Goal: Task Accomplishment & Management: Use online tool/utility

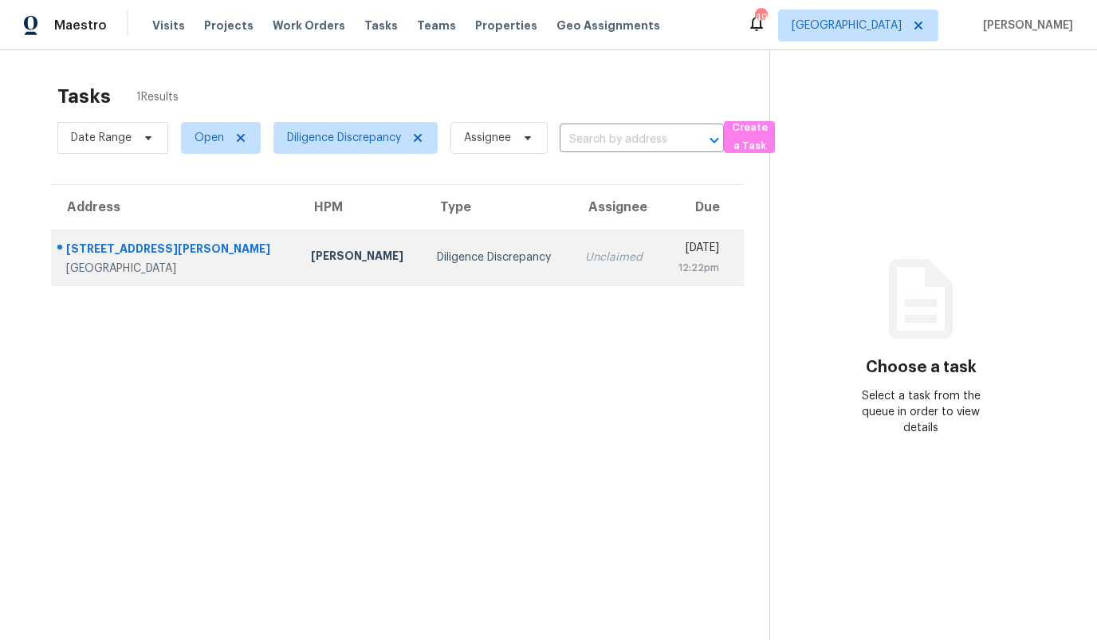
click at [311, 267] on div "Spencer Kleintop" at bounding box center [361, 258] width 100 height 20
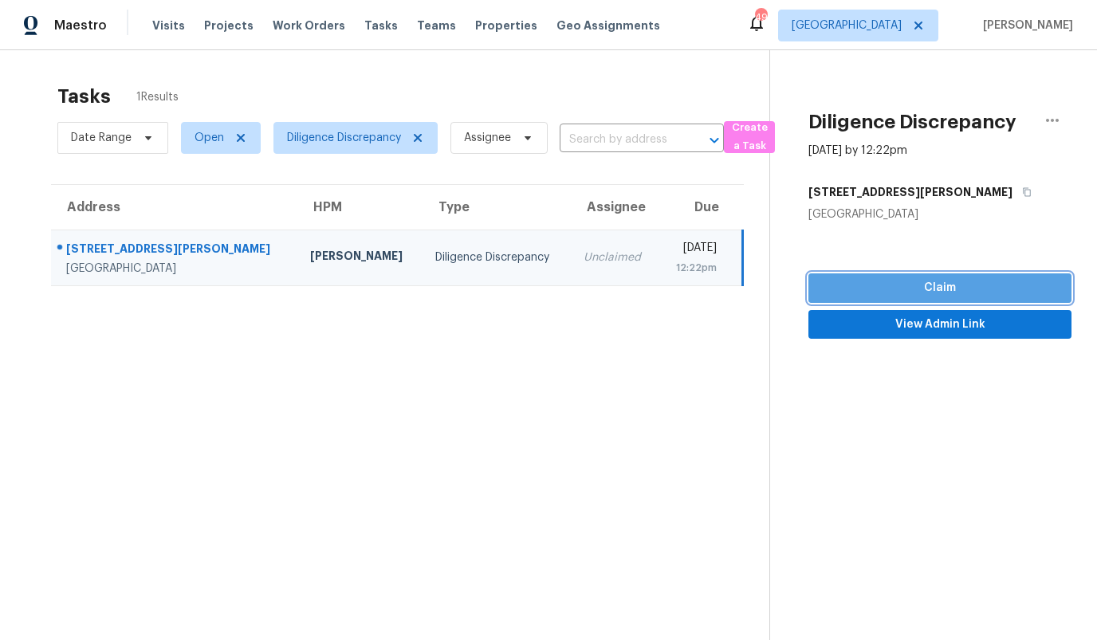
click at [908, 288] on span "Claim" at bounding box center [940, 288] width 238 height 20
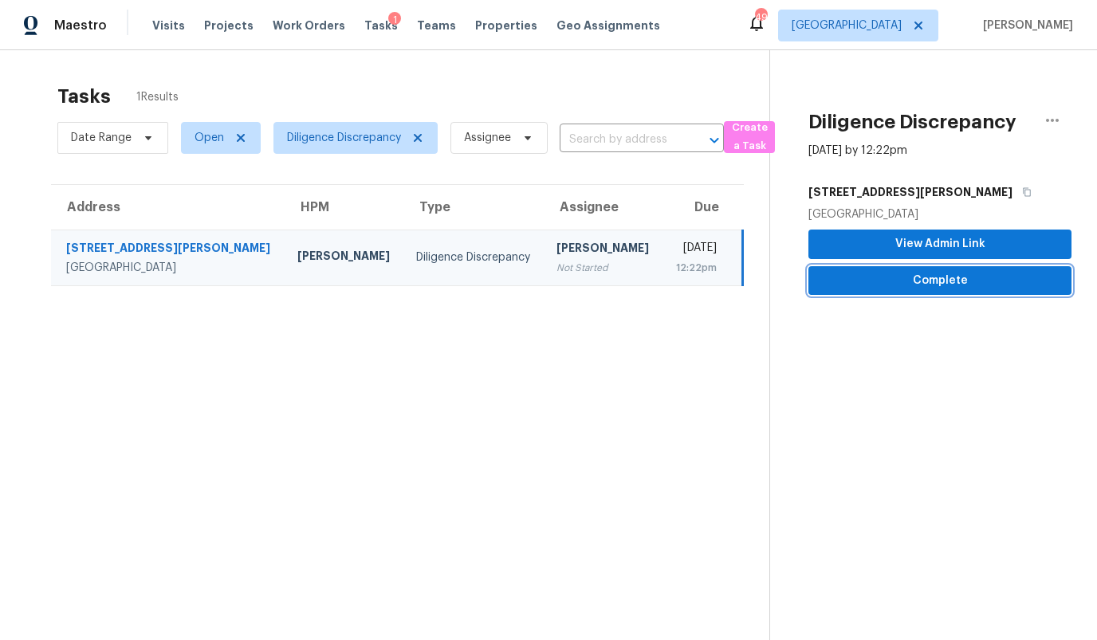
click at [908, 288] on span "Complete" at bounding box center [940, 281] width 238 height 20
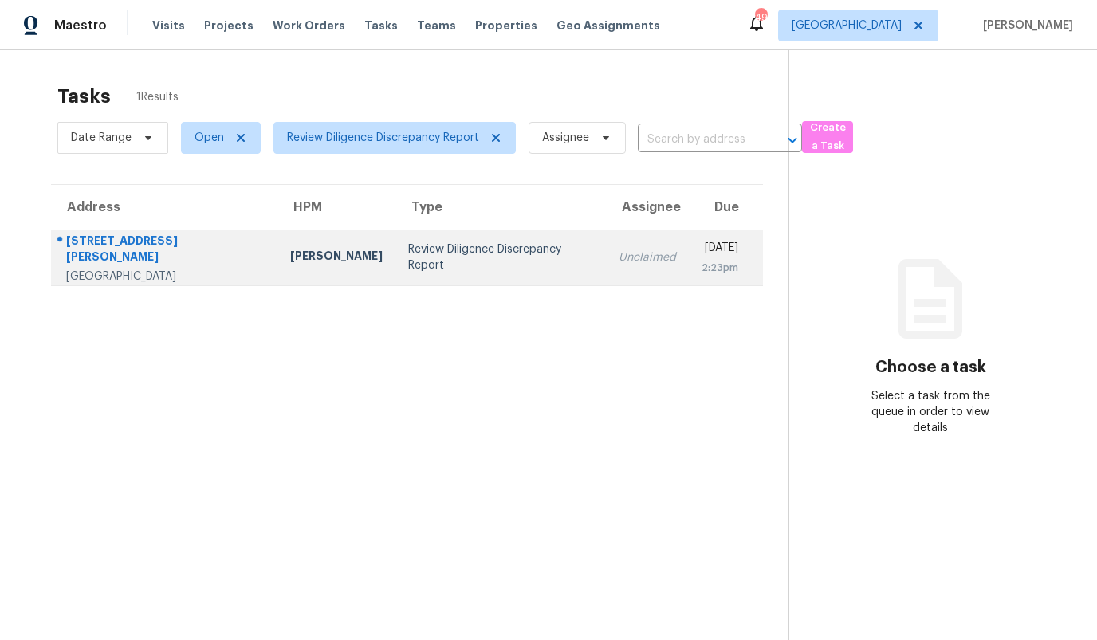
click at [290, 249] on div "[PERSON_NAME]" at bounding box center [336, 258] width 93 height 20
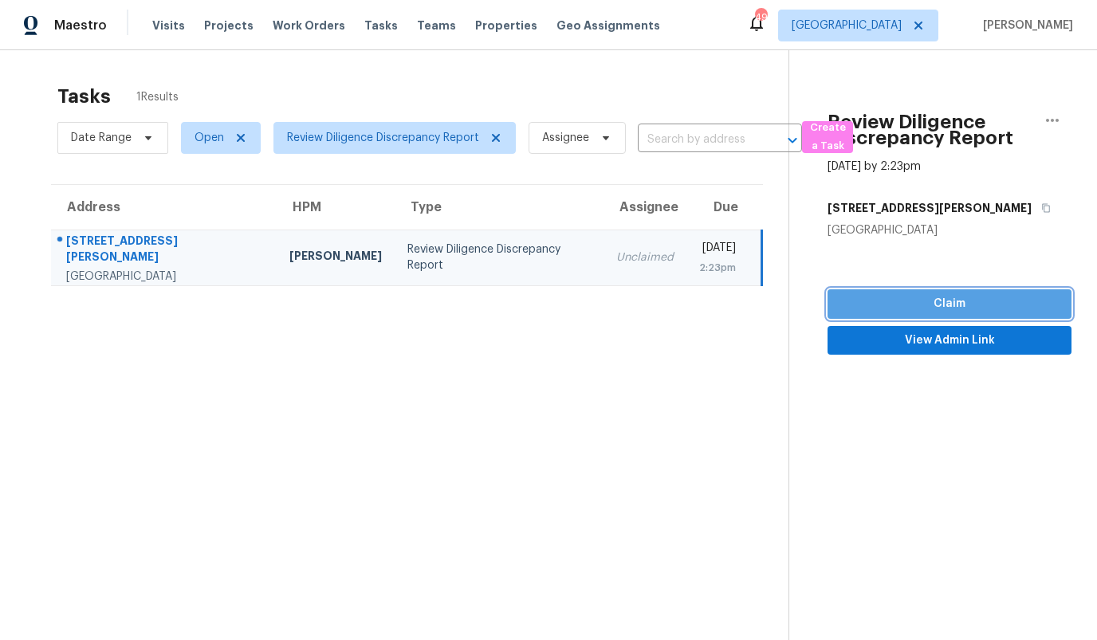
click at [945, 299] on span "Claim" at bounding box center [950, 304] width 219 height 20
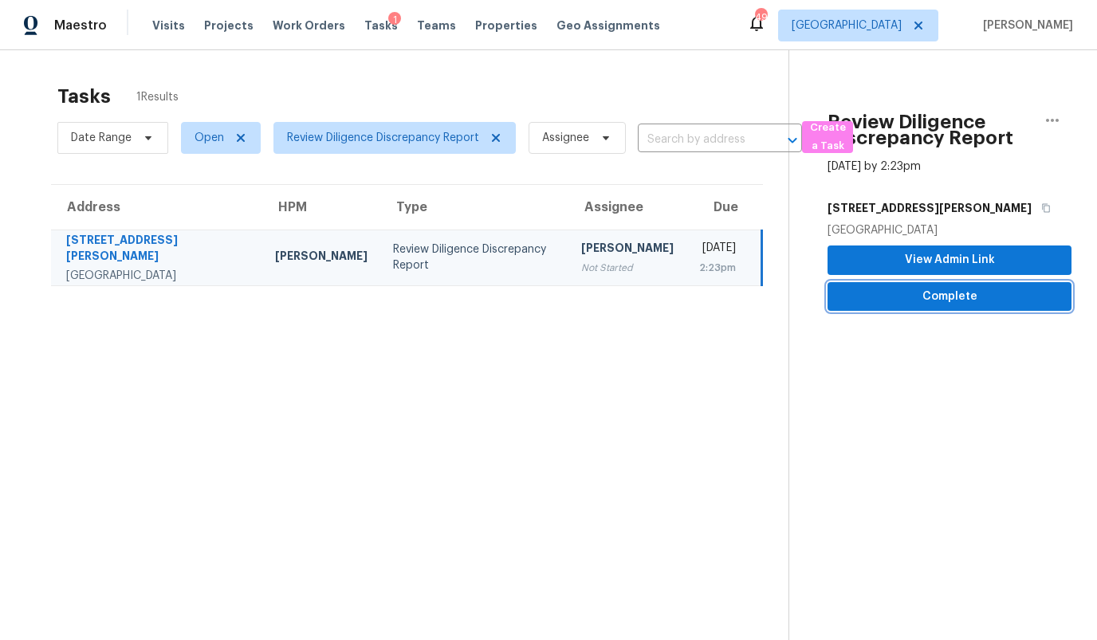
click at [945, 301] on span "Complete" at bounding box center [950, 297] width 219 height 20
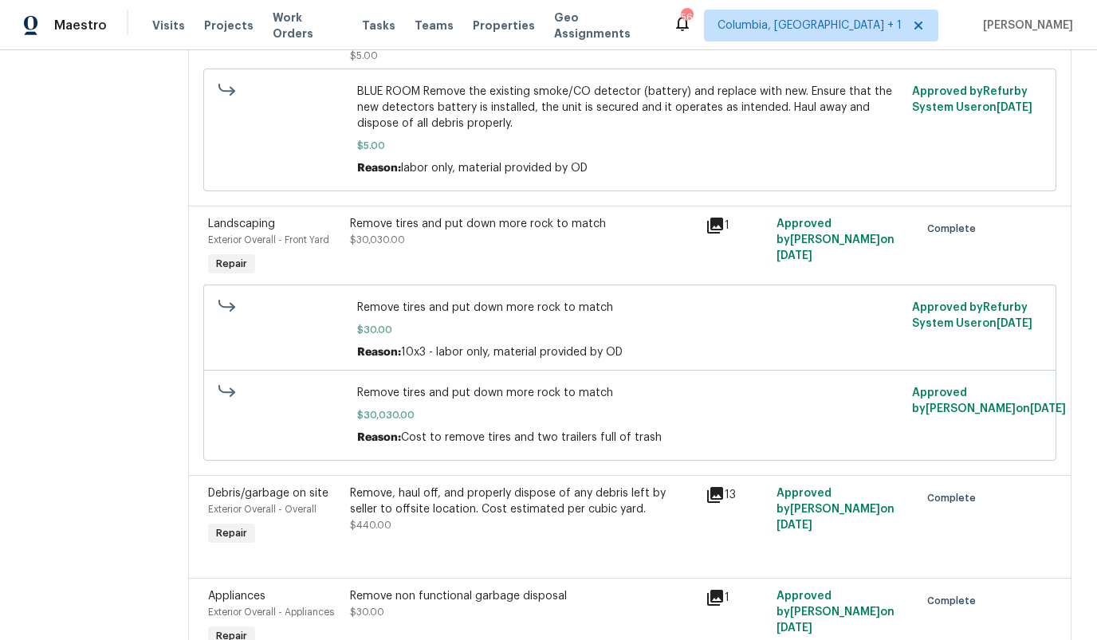
scroll to position [5322, 0]
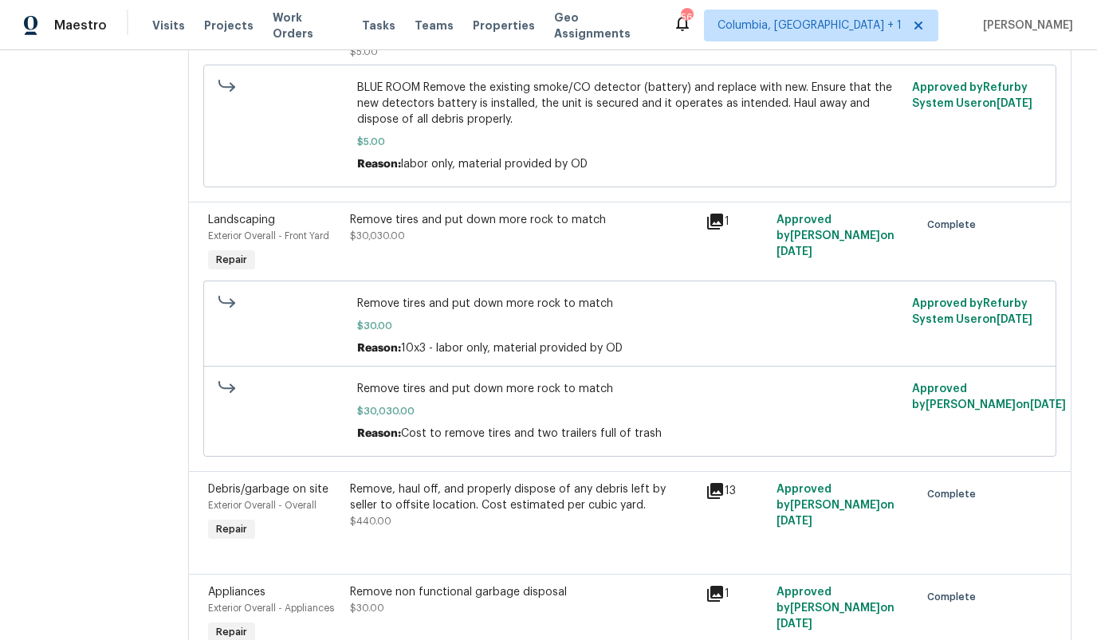
click at [520, 381] on span "Remove tires and put down more rock to match" at bounding box center [629, 389] width 545 height 16
click at [1013, 384] on span "Approved by Brianna Bidco on 8/22/2025" at bounding box center [989, 397] width 154 height 27
click at [712, 404] on span "$30,030.00" at bounding box center [629, 412] width 545 height 16
click at [445, 428] on span "Cost to remove tires and two trailers full of trash" at bounding box center [531, 433] width 261 height 11
click at [405, 428] on span "Cost to remove tires and two trailers full of trash" at bounding box center [531, 433] width 261 height 11
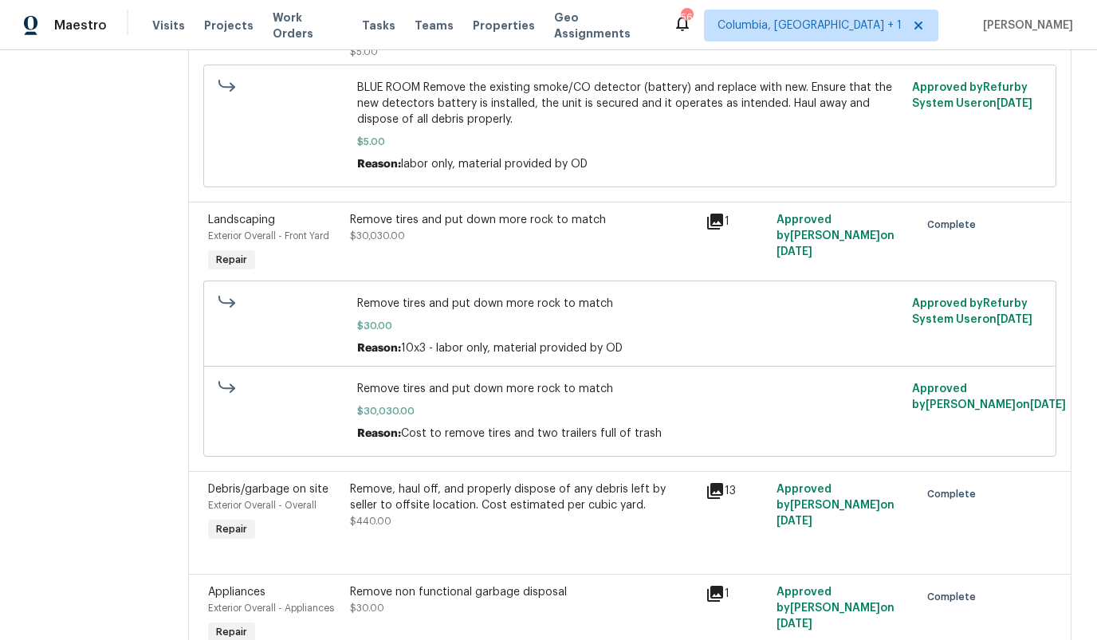
click at [413, 404] on span "$30,030.00" at bounding box center [629, 412] width 545 height 16
click at [414, 381] on span "Remove tires and put down more rock to match" at bounding box center [629, 389] width 545 height 16
click at [942, 217] on span "Complete" at bounding box center [954, 225] width 55 height 16
click at [531, 426] on div "Reason: Cost to remove tires and two trailers full of trash" at bounding box center [629, 434] width 545 height 16
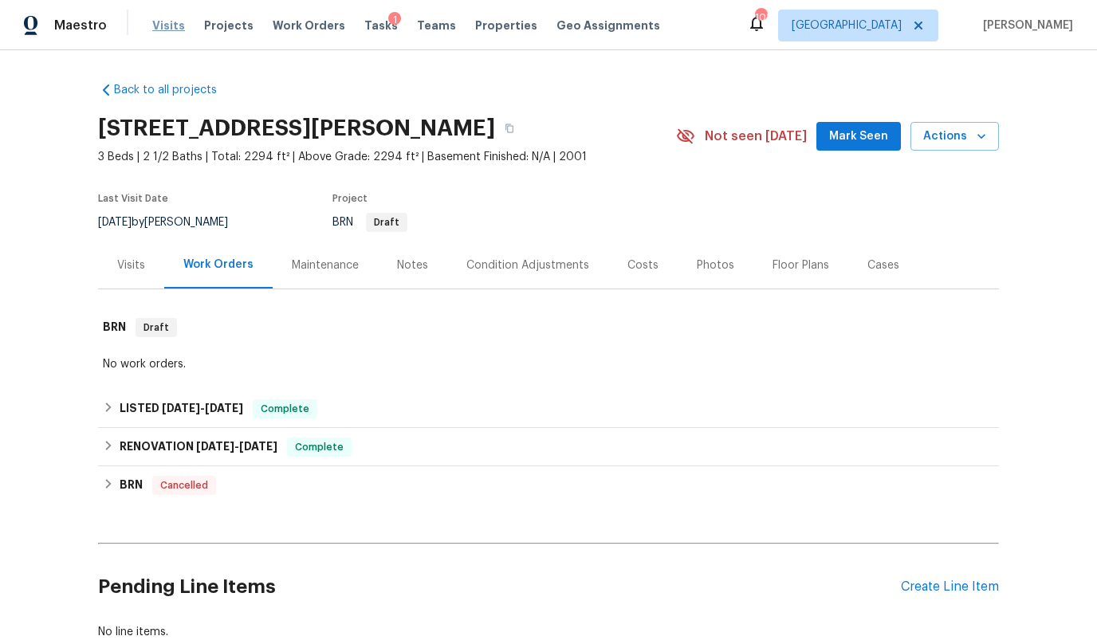
click at [159, 22] on span "Visits" at bounding box center [168, 26] width 33 height 16
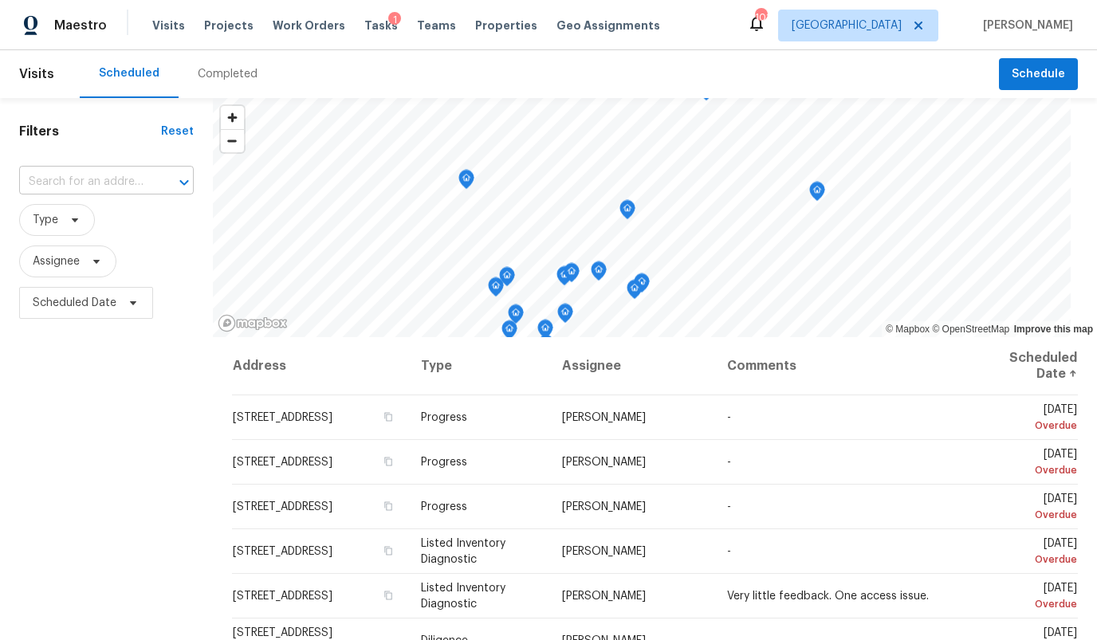
click at [101, 183] on input "text" at bounding box center [84, 182] width 130 height 25
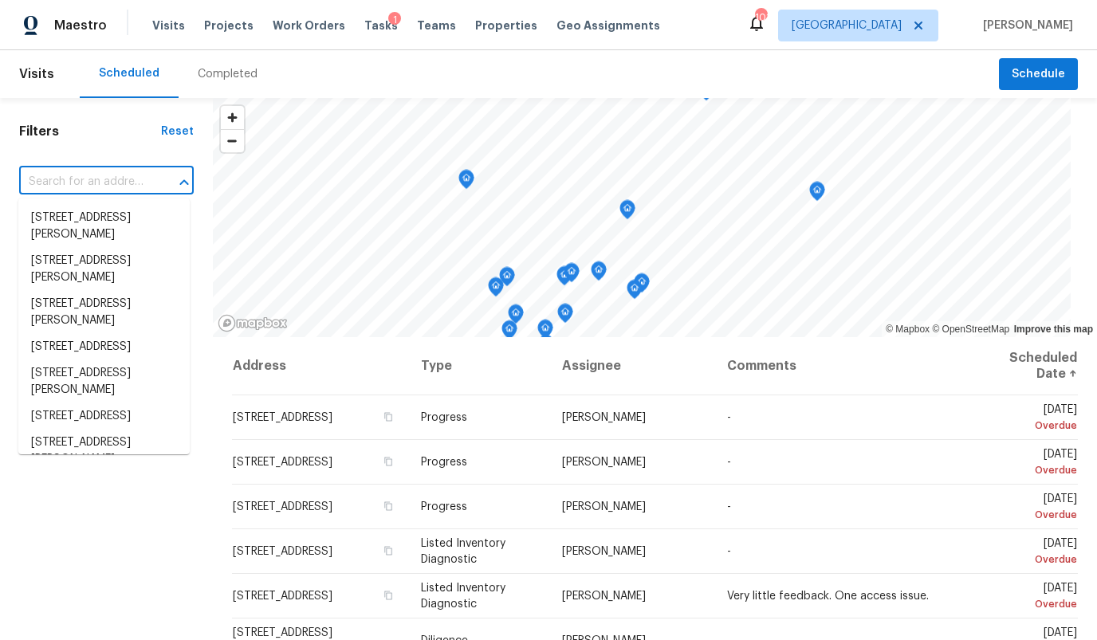
paste input "[STREET_ADDRESS][PERSON_NAME]"
type input "[STREET_ADDRESS][PERSON_NAME]"
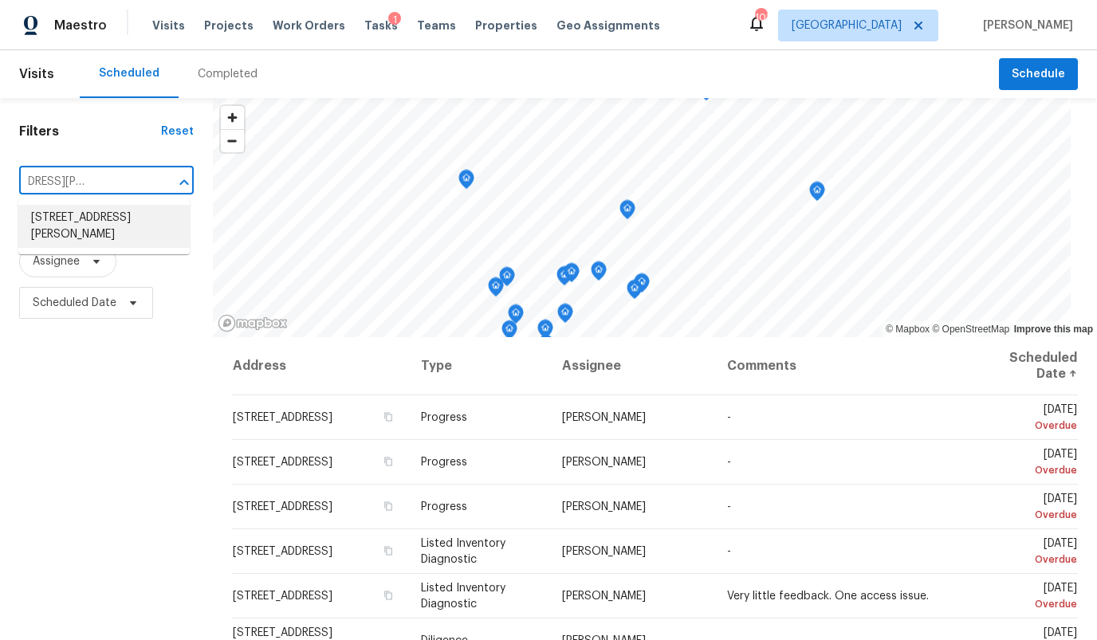
click at [73, 219] on li "[STREET_ADDRESS][PERSON_NAME]" at bounding box center [103, 226] width 171 height 43
